Goal: Transaction & Acquisition: Purchase product/service

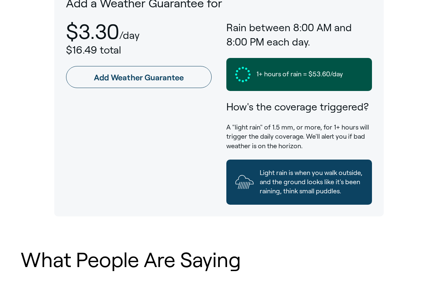
scroll to position [445, 0]
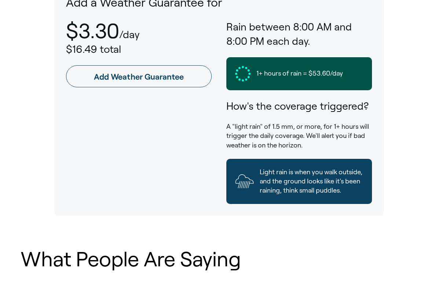
click at [109, 75] on link "Add Weather Guarantee" at bounding box center [139, 76] width 146 height 22
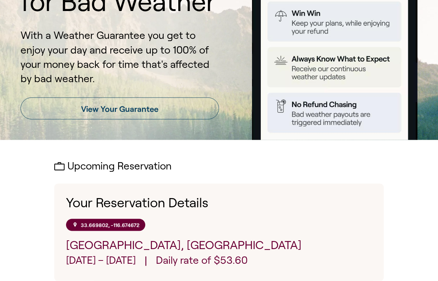
scroll to position [98, 0]
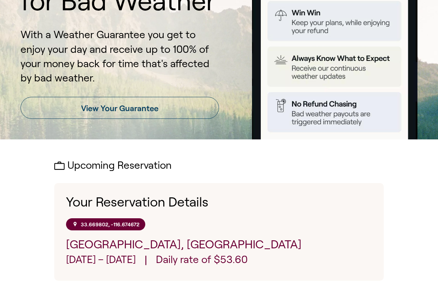
click at [120, 109] on link "View Your Guarantee" at bounding box center [120, 108] width 198 height 22
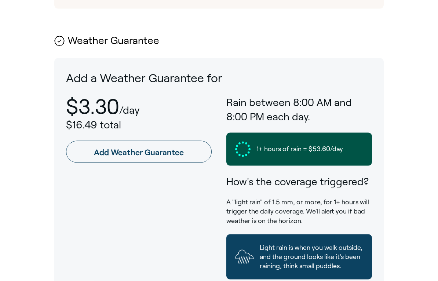
scroll to position [374, 0]
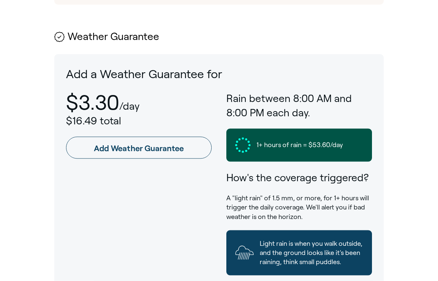
click at [165, 143] on link "Add Weather Guarantee" at bounding box center [139, 148] width 146 height 22
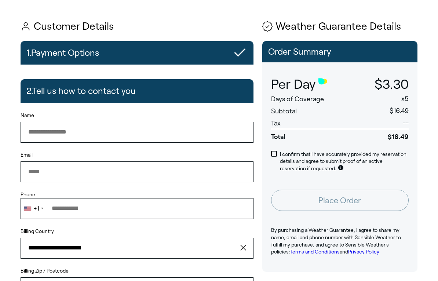
scroll to position [36, 0]
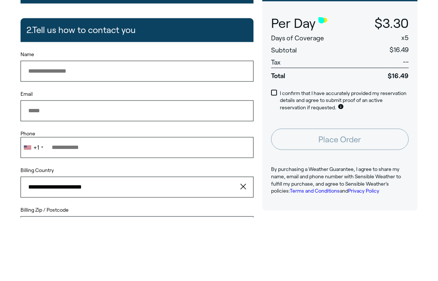
click at [200, 124] on input "Name" at bounding box center [137, 134] width 233 height 21
type input "**********"
click at [134, 164] on input "Email" at bounding box center [137, 174] width 233 height 21
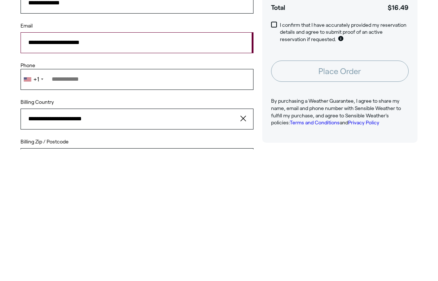
type input "**********"
click at [180, 201] on input "Phone" at bounding box center [137, 211] width 233 height 21
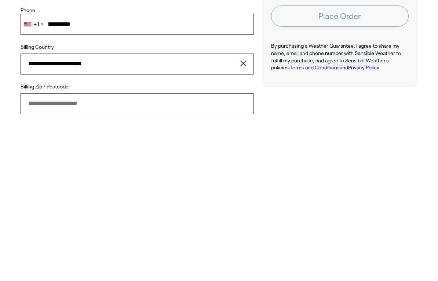
scroll to position [67, 0]
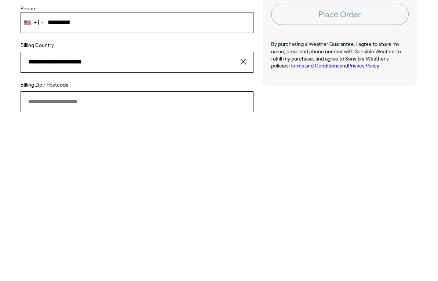
click at [170, 248] on input "Billing Zip / Postcode" at bounding box center [137, 258] width 233 height 21
type input "**********"
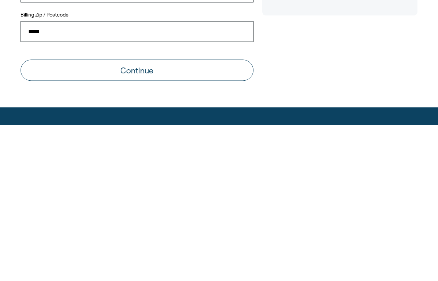
type input "*****"
click at [206, 216] on button "Continue" at bounding box center [137, 226] width 233 height 21
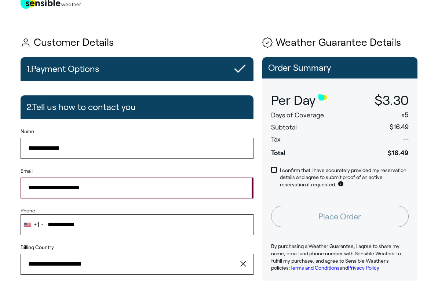
scroll to position [22, 0]
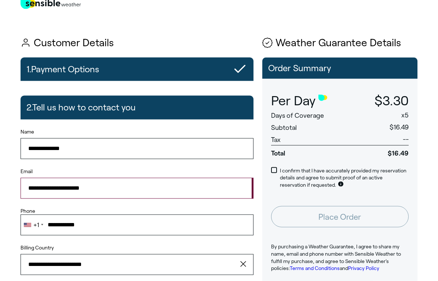
click at [275, 171] on label "I confirm that I have accurately provided my reservation details and agree to s…" at bounding box center [340, 178] width 138 height 22
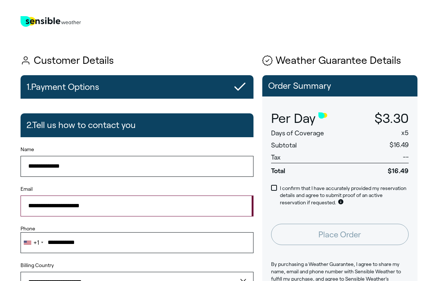
scroll to position [0, 0]
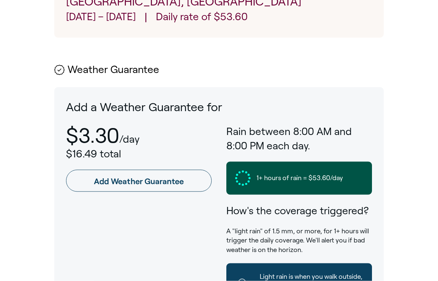
scroll to position [347, 0]
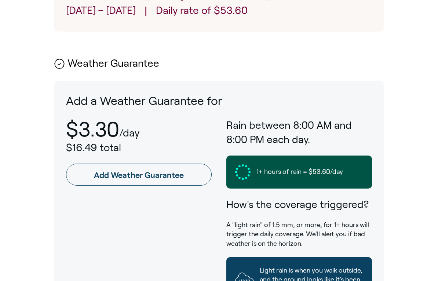
click at [187, 176] on link "Add Weather Guarantee" at bounding box center [139, 175] width 146 height 22
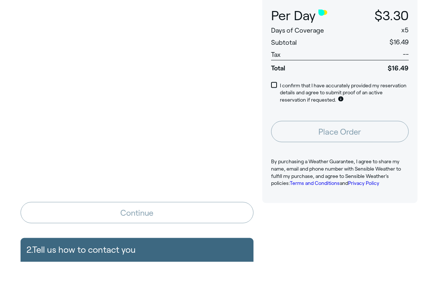
scroll to position [109, 0]
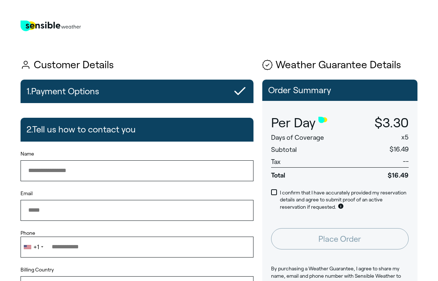
type input "**********"
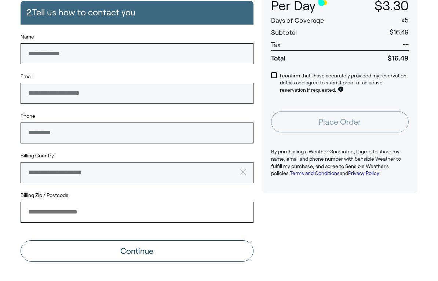
scroll to position [146, 0]
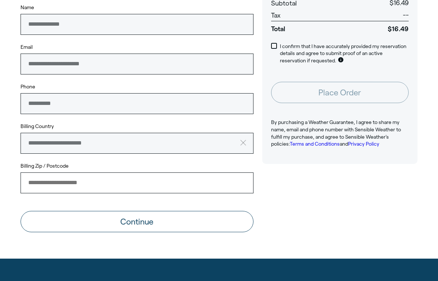
click at [196, 222] on button "Continue" at bounding box center [137, 221] width 233 height 21
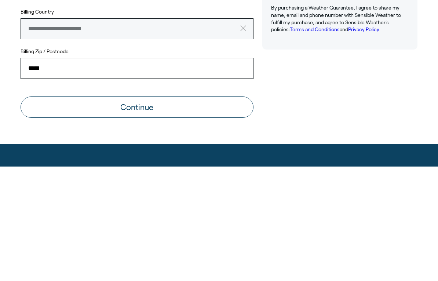
type input "*****"
click at [179, 211] on button "Continue" at bounding box center [137, 221] width 233 height 21
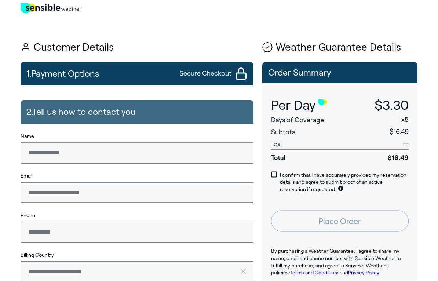
scroll to position [0, 0]
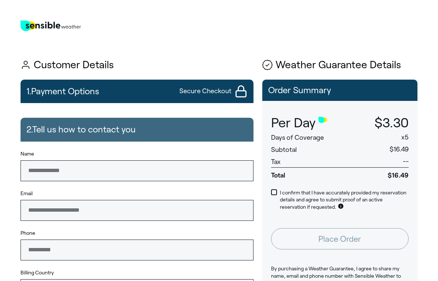
click at [275, 197] on label "I confirm that I have accurately provided my reservation details and agree to s…" at bounding box center [340, 200] width 138 height 22
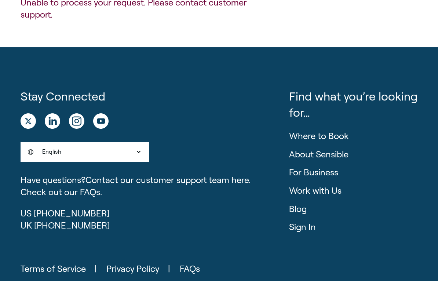
scroll to position [422, 0]
